Goal: Check status: Check status

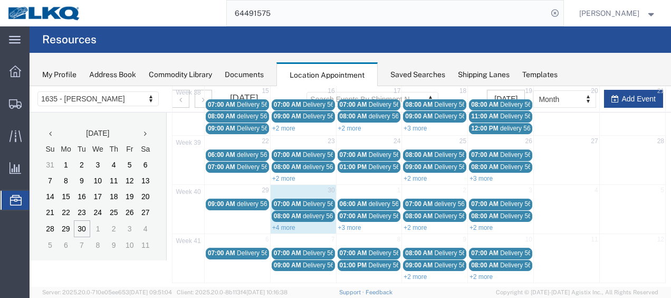
scroll to position [174, 0]
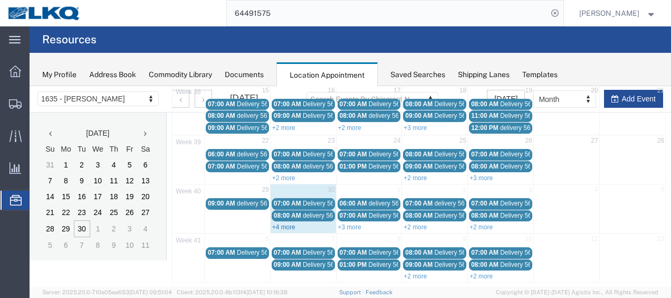
click at [286, 223] on link "+4 more" at bounding box center [283, 226] width 23 height 7
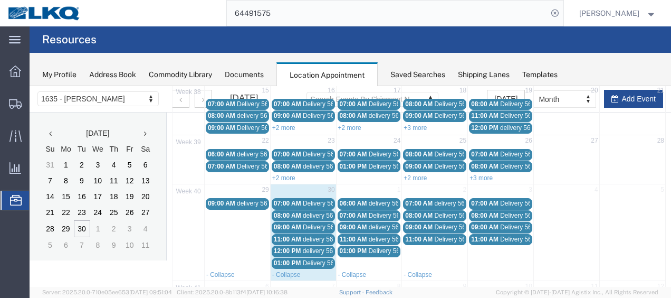
click at [292, 236] on div "11:00 AM delivery 56920673" at bounding box center [303, 239] width 59 height 8
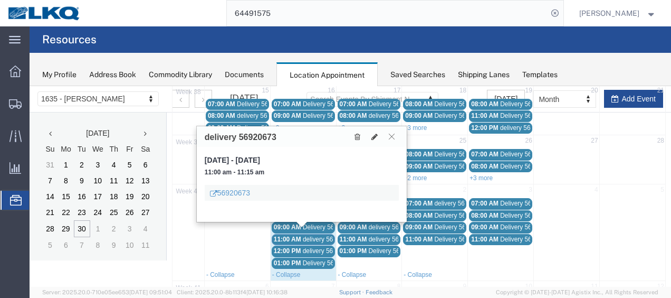
click at [390, 133] on icon at bounding box center [392, 136] width 6 height 6
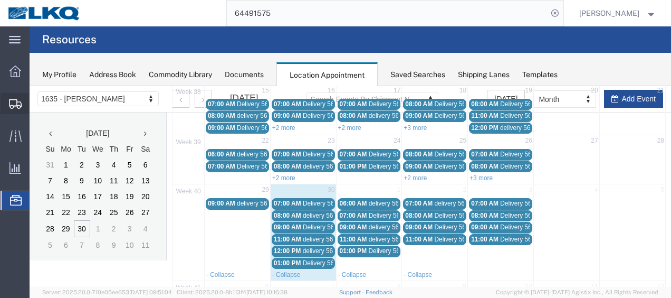
click at [0, 0] on span "Shipment Manager" at bounding box center [0, 0] width 0 height 0
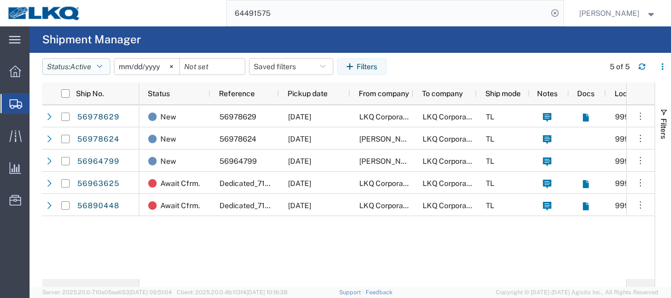
click at [102, 61] on button "Status: Active" at bounding box center [76, 66] width 68 height 17
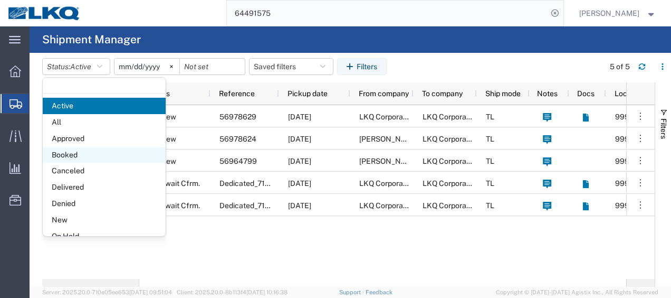
click at [88, 147] on span "Booked" at bounding box center [104, 155] width 123 height 16
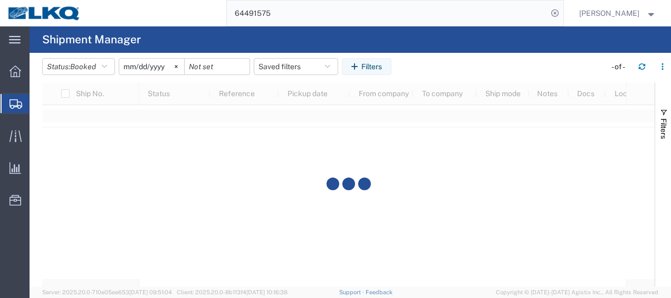
click at [129, 63] on input "[DATE]" at bounding box center [151, 67] width 65 height 16
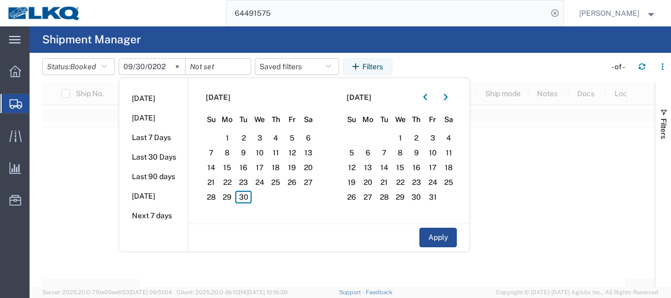
type input "[DATE]"
click at [241, 201] on span "30" at bounding box center [243, 196] width 16 height 13
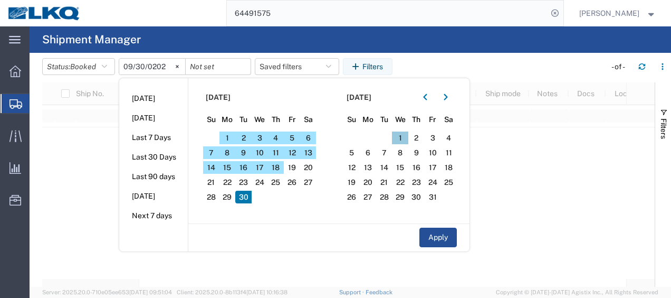
click at [404, 135] on span "1" at bounding box center [400, 137] width 16 height 13
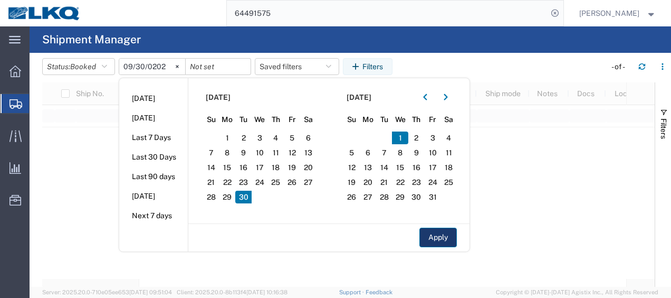
click at [449, 240] on button "Apply" at bounding box center [438, 237] width 37 height 20
type input "[DATE]"
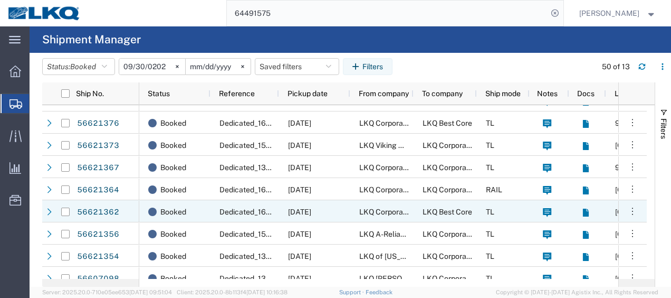
scroll to position [114, 0]
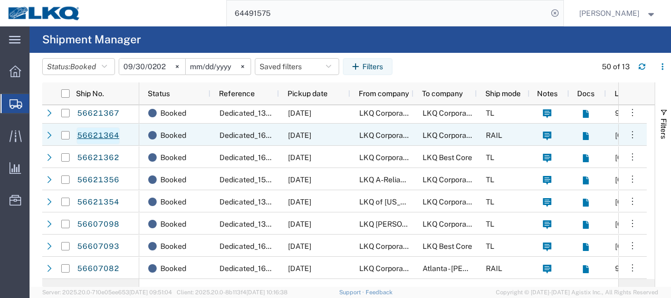
click at [91, 132] on link "56621364" at bounding box center [98, 135] width 43 height 17
